Goal: Check status: Check status

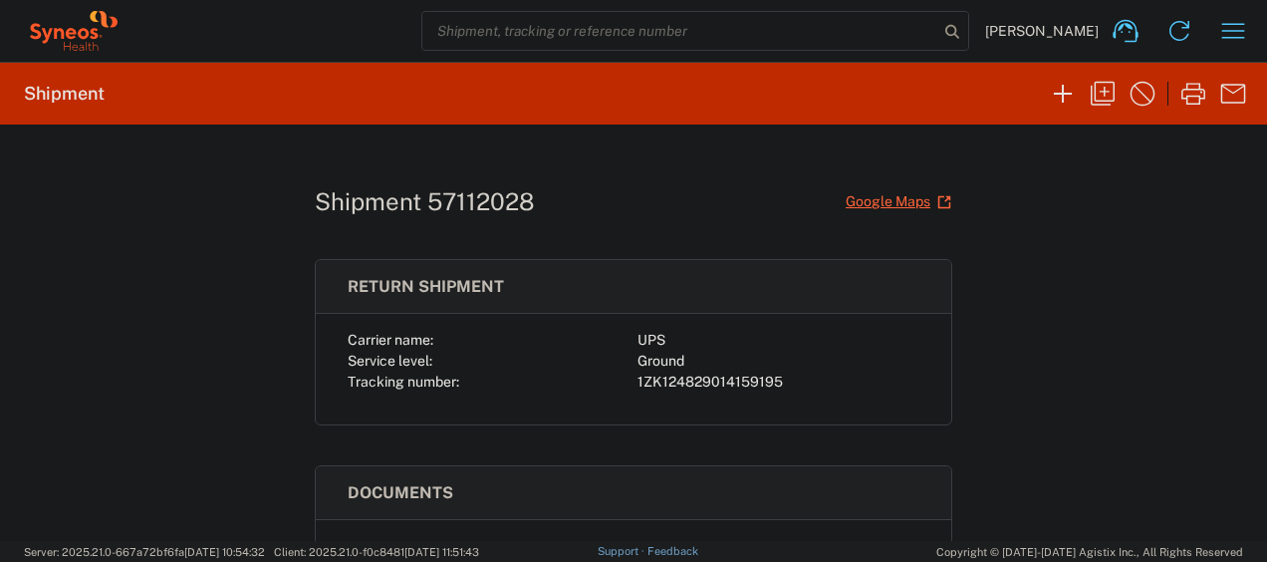
scroll to position [378, 0]
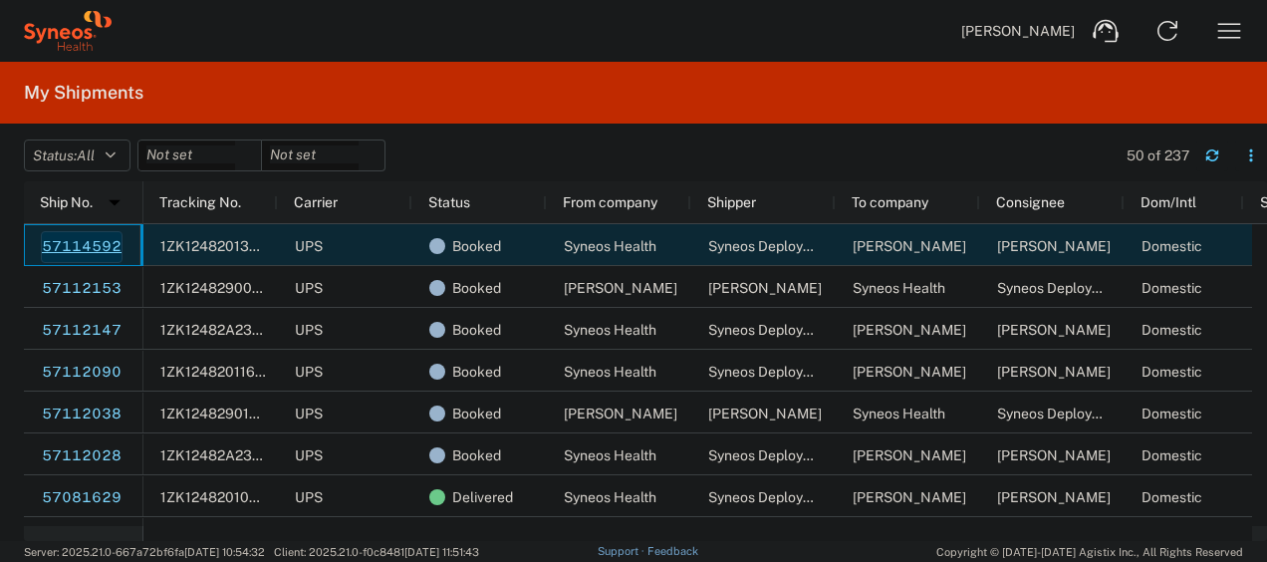
click at [89, 241] on link "57114592" at bounding box center [82, 247] width 82 height 32
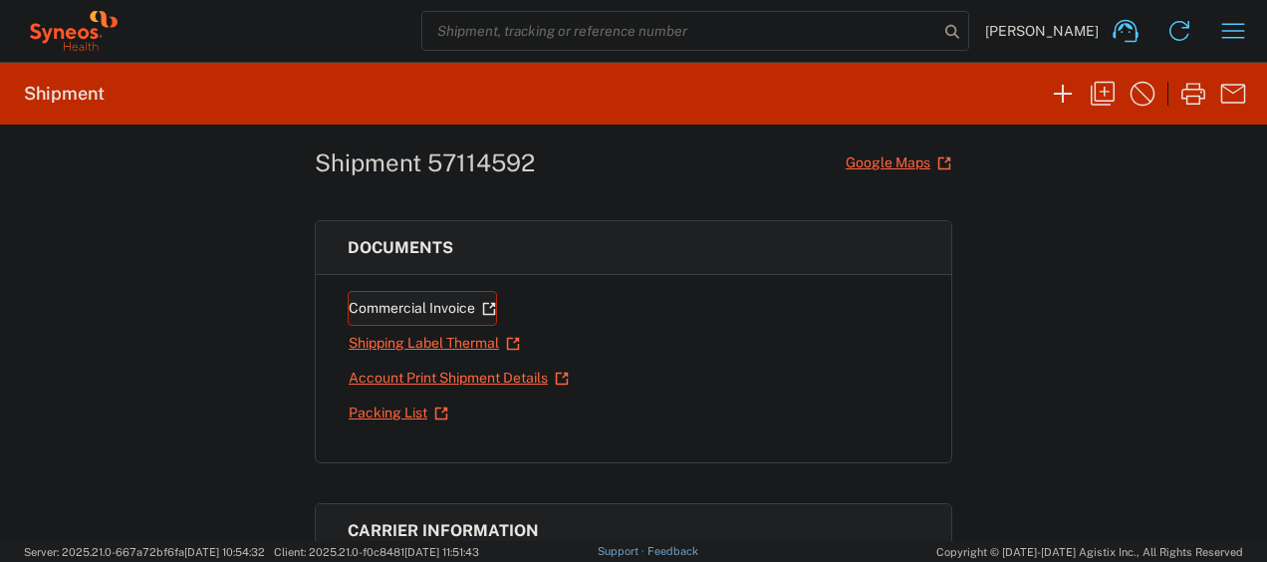
scroll to position [40, 0]
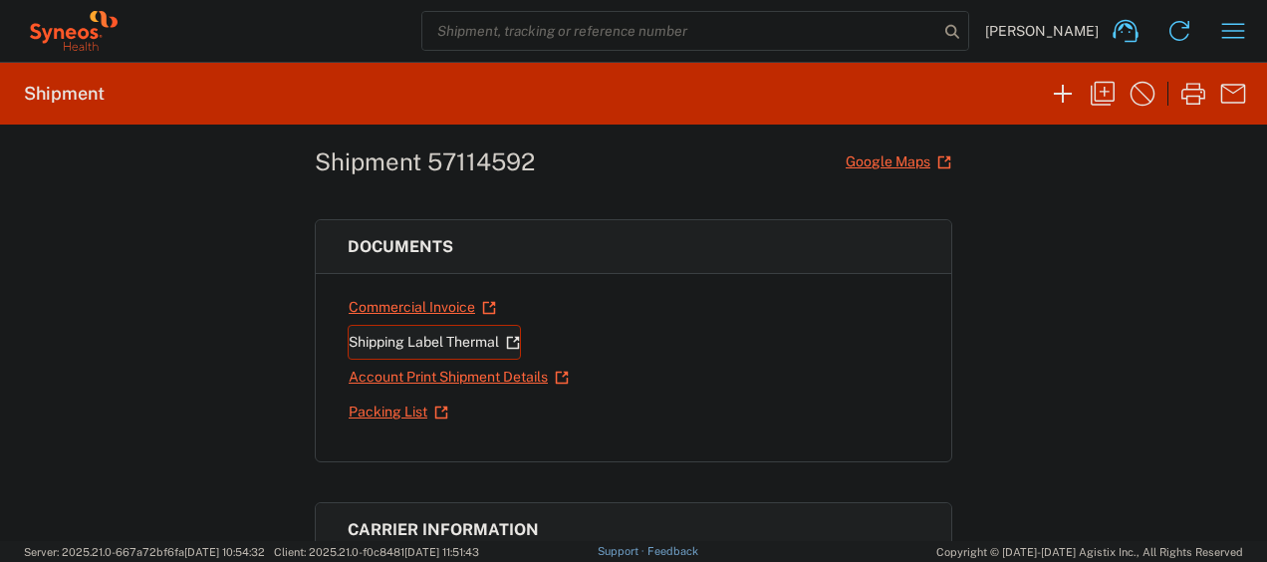
click at [381, 343] on link "Shipping Label Thermal" at bounding box center [434, 342] width 173 height 35
